Goal: Task Accomplishment & Management: Manage account settings

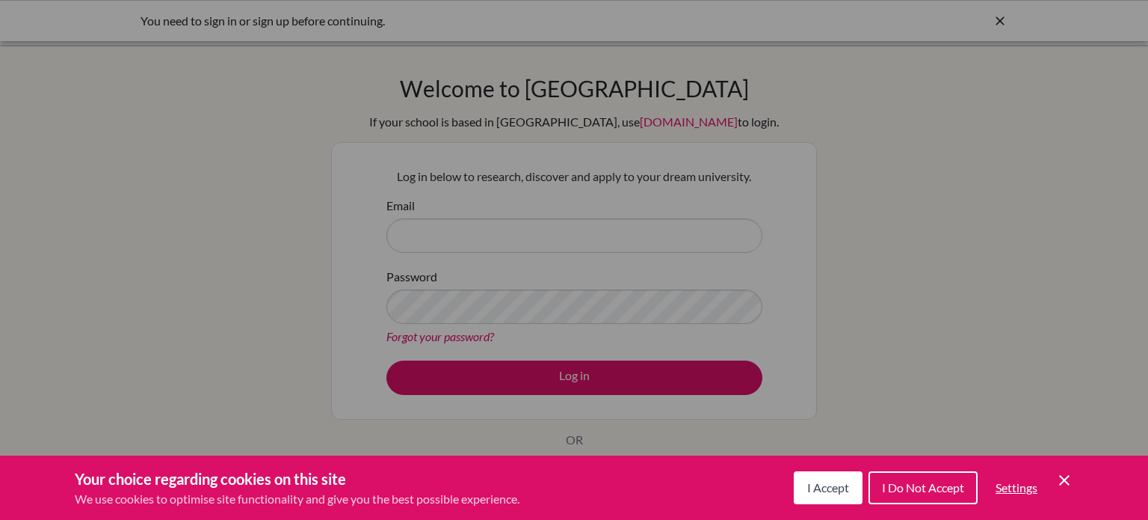
click at [777, 188] on div "Cookie Preferences" at bounding box center [574, 260] width 1148 height 520
click at [1058, 472] on icon "Cookie Control Close Icon" at bounding box center [1065, 480] width 18 height 18
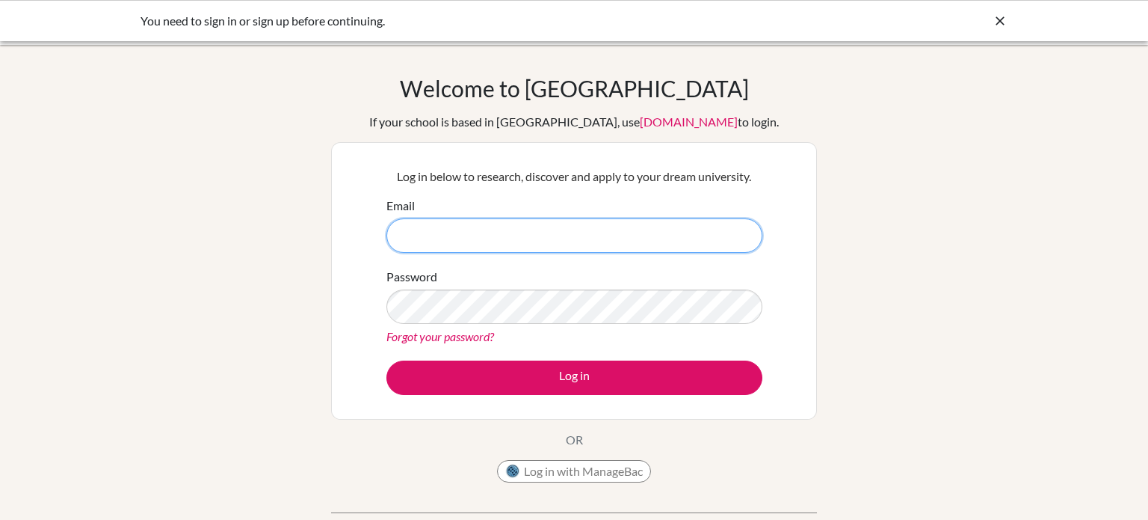
click at [644, 236] on input "Email" at bounding box center [574, 235] width 376 height 34
type input "I"
type input "[PERSON_NAME][EMAIL_ADDRESS][DOMAIN_NAME]"
click at [448, 338] on link "Forgot your password?" at bounding box center [440, 336] width 108 height 14
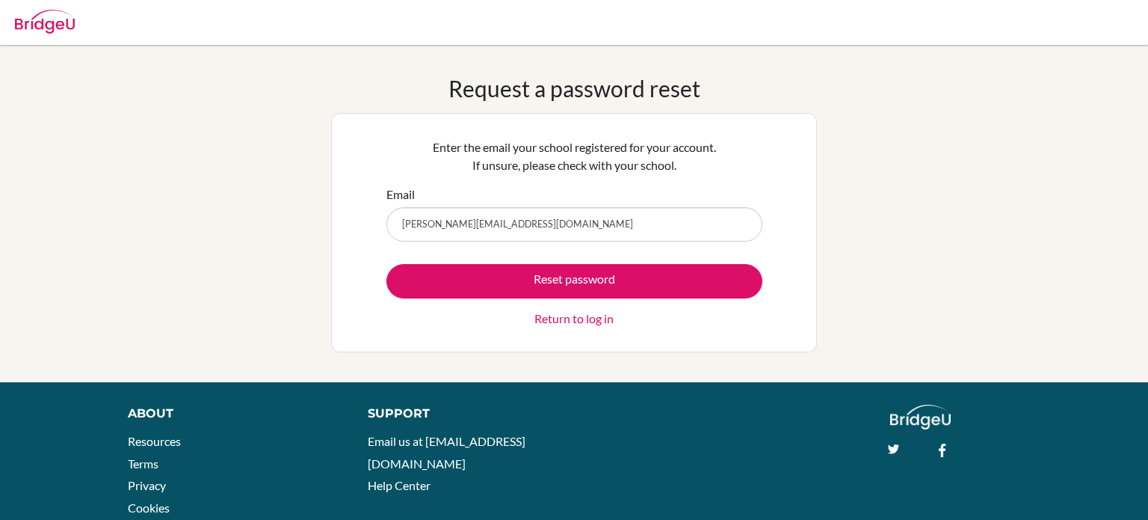
type input "[PERSON_NAME][EMAIL_ADDRESS][DOMAIN_NAME]"
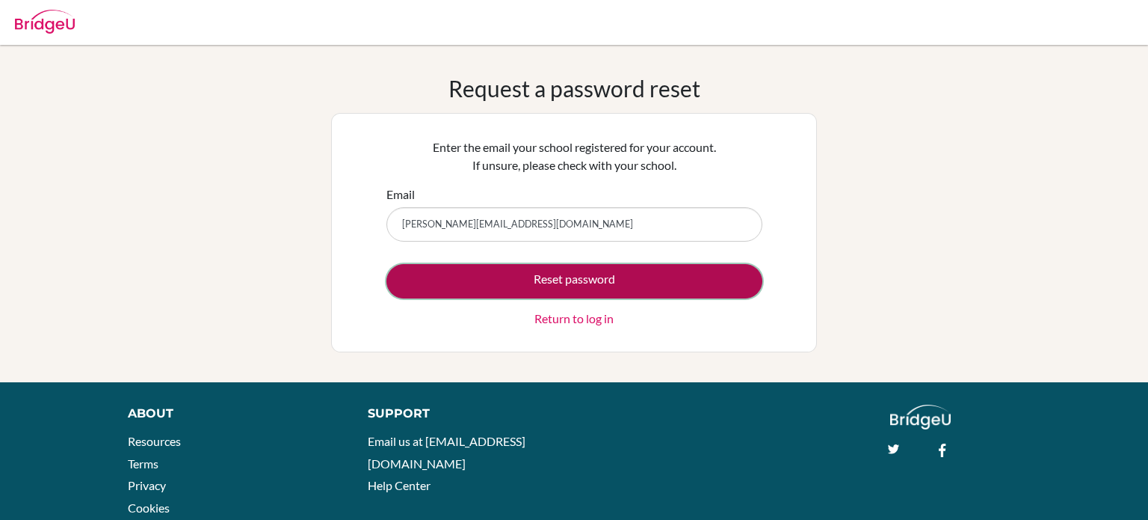
click at [616, 278] on button "Reset password" at bounding box center [574, 281] width 376 height 34
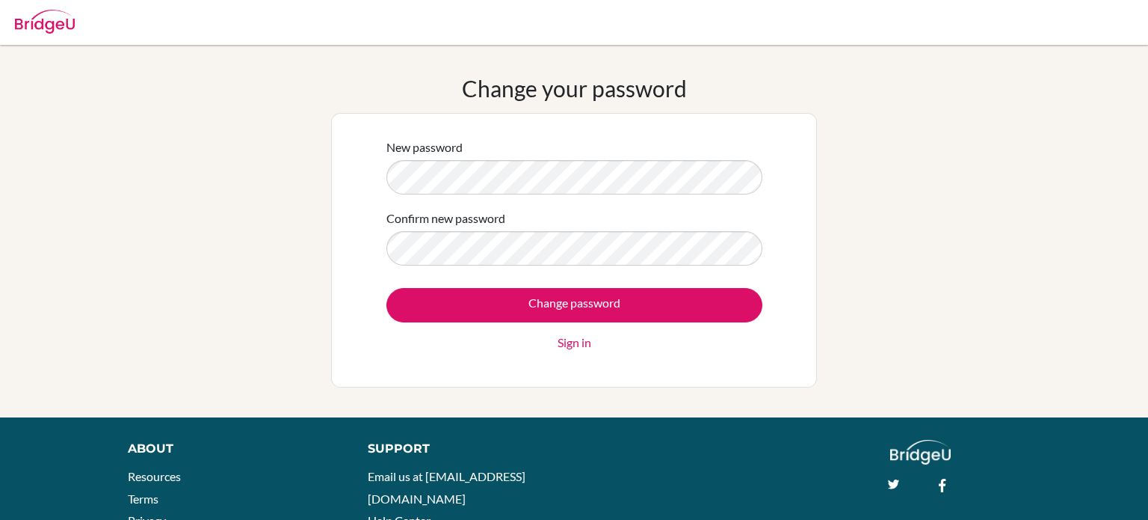
click at [386, 288] on input "Change password" at bounding box center [574, 305] width 376 height 34
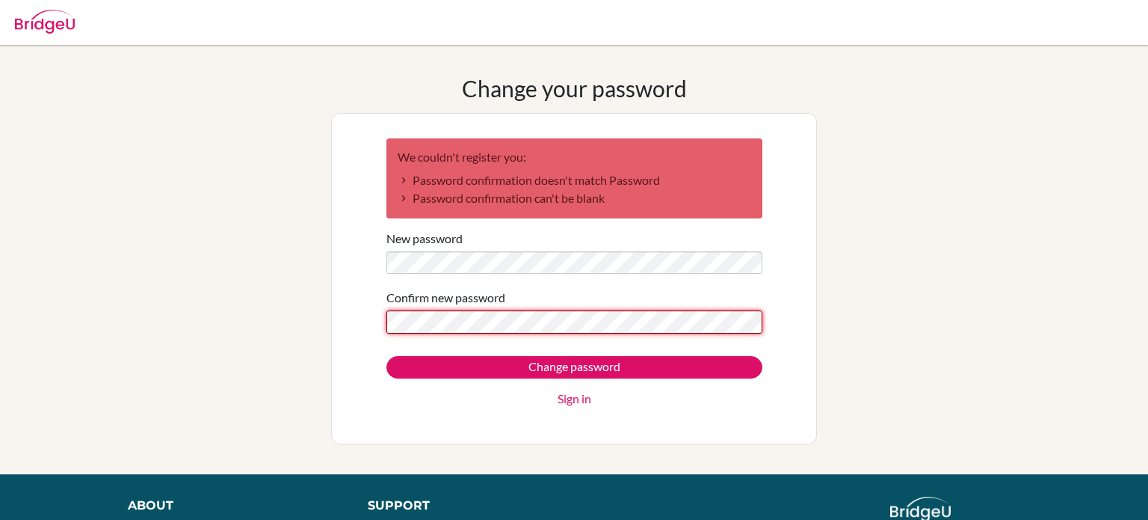
click at [386, 356] on input "Change password" at bounding box center [574, 367] width 376 height 22
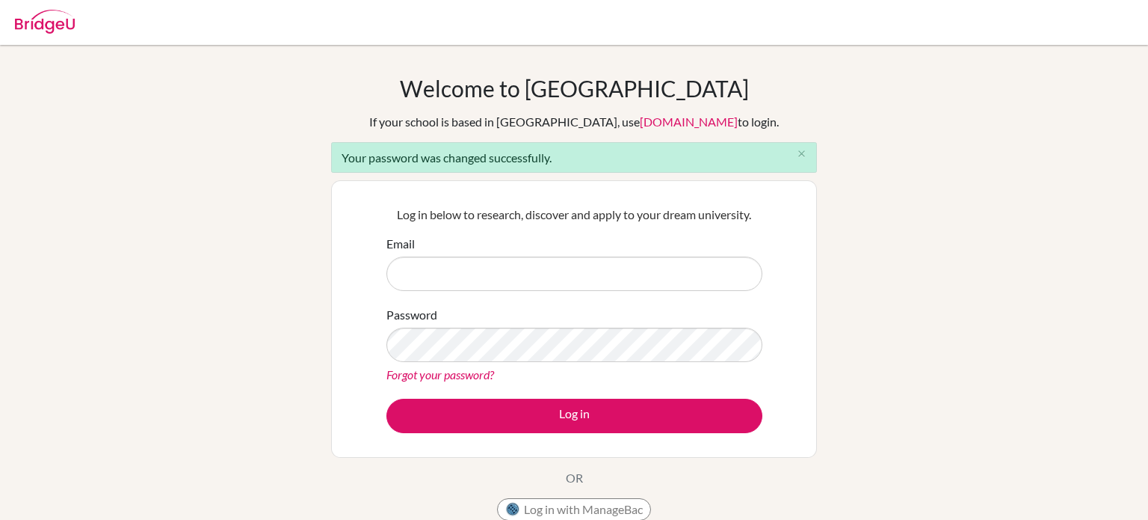
click at [665, 272] on input "Email" at bounding box center [574, 273] width 376 height 34
type input "ines.cherouati@summitschool.ae"
click at [386, 398] on button "Log in" at bounding box center [574, 415] width 376 height 34
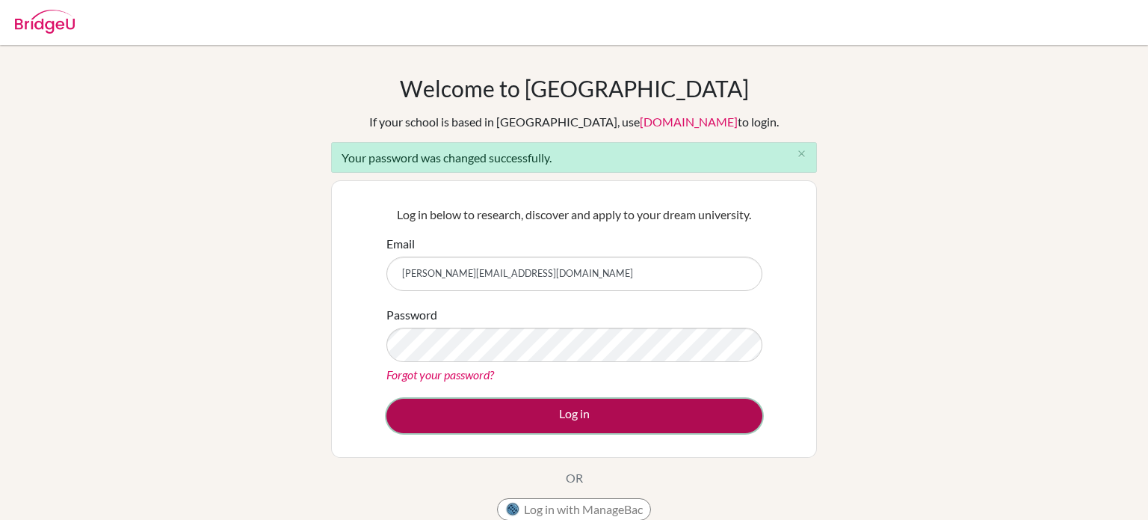
click at [687, 419] on button "Log in" at bounding box center [574, 415] width 376 height 34
